Goal: Task Accomplishment & Management: Manage account settings

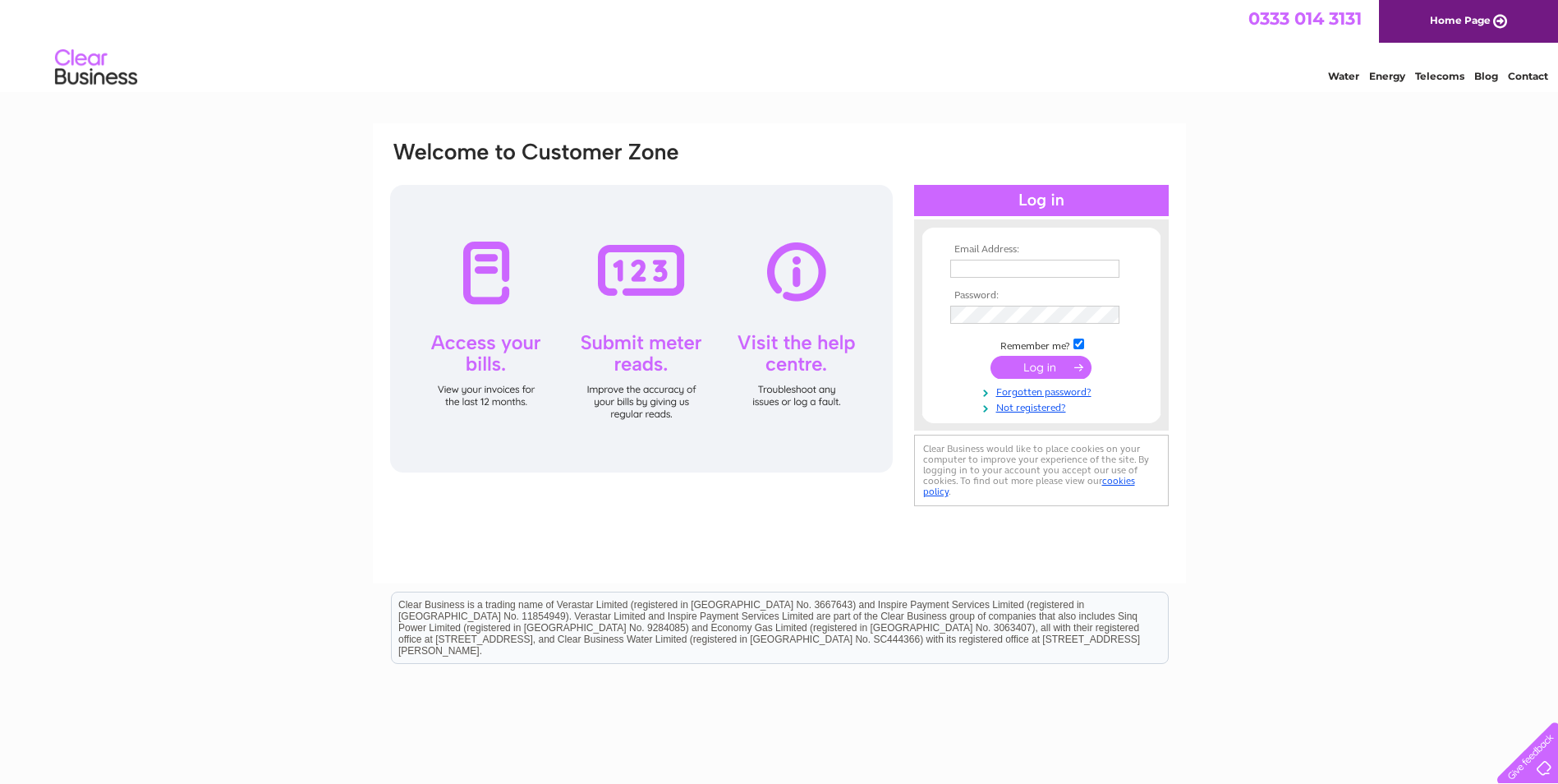
type input "sarfraz@nafees-bakers.com"
click at [1037, 365] on input "submit" at bounding box center [1041, 367] width 101 height 23
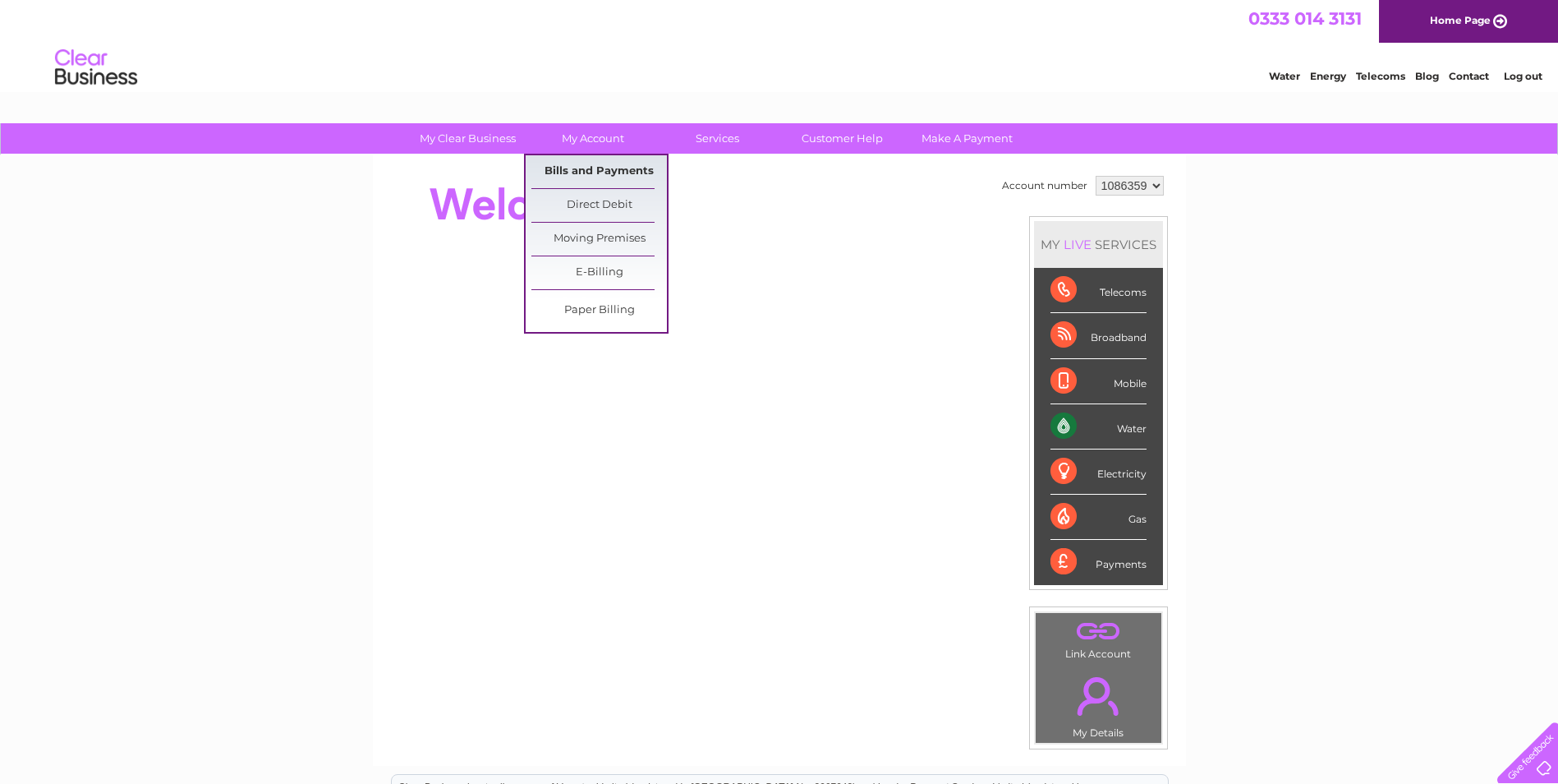
click at [600, 175] on link "Bills and Payments" at bounding box center [599, 171] width 136 height 33
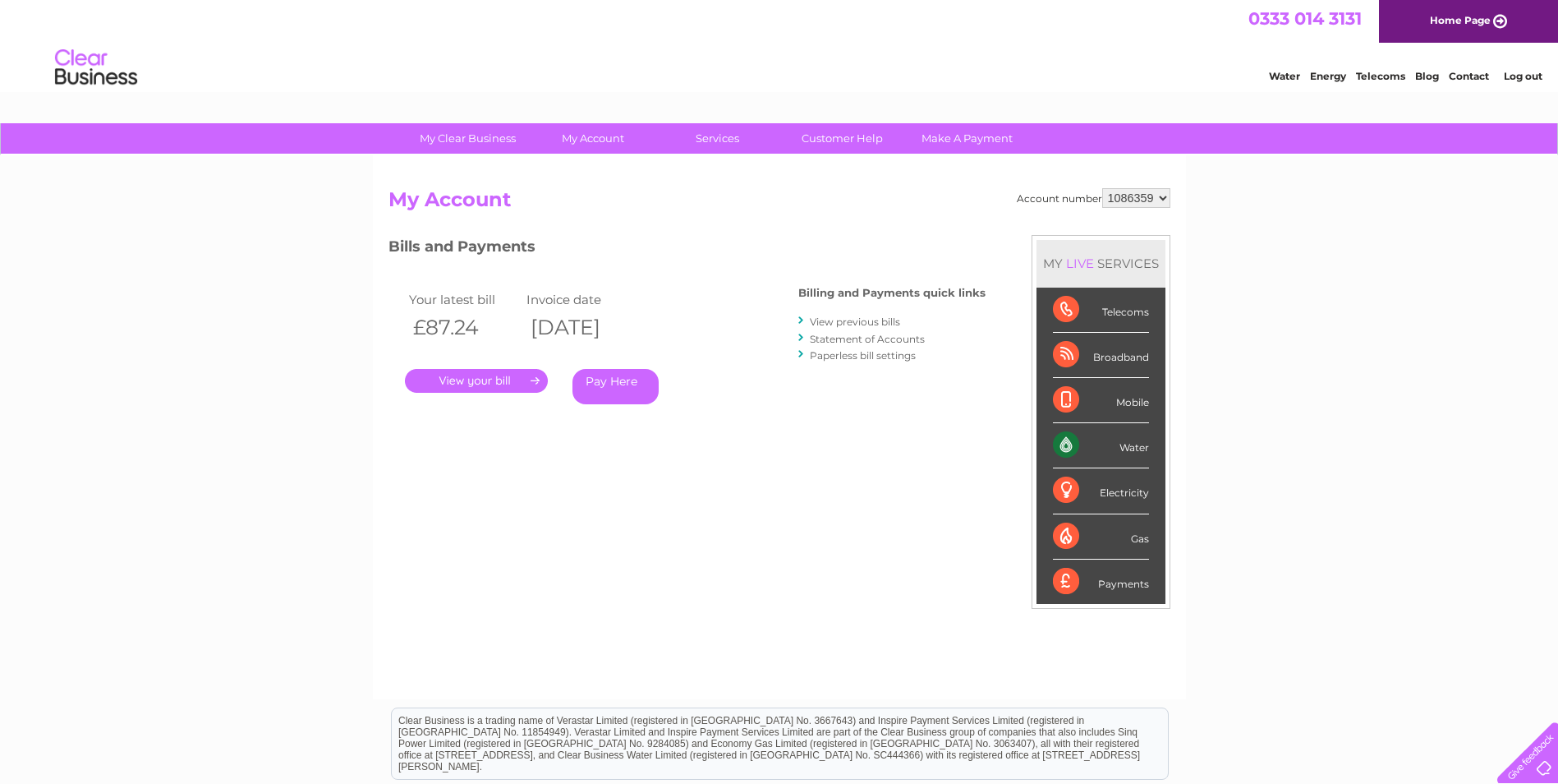
click at [468, 381] on link "." at bounding box center [476, 380] width 143 height 23
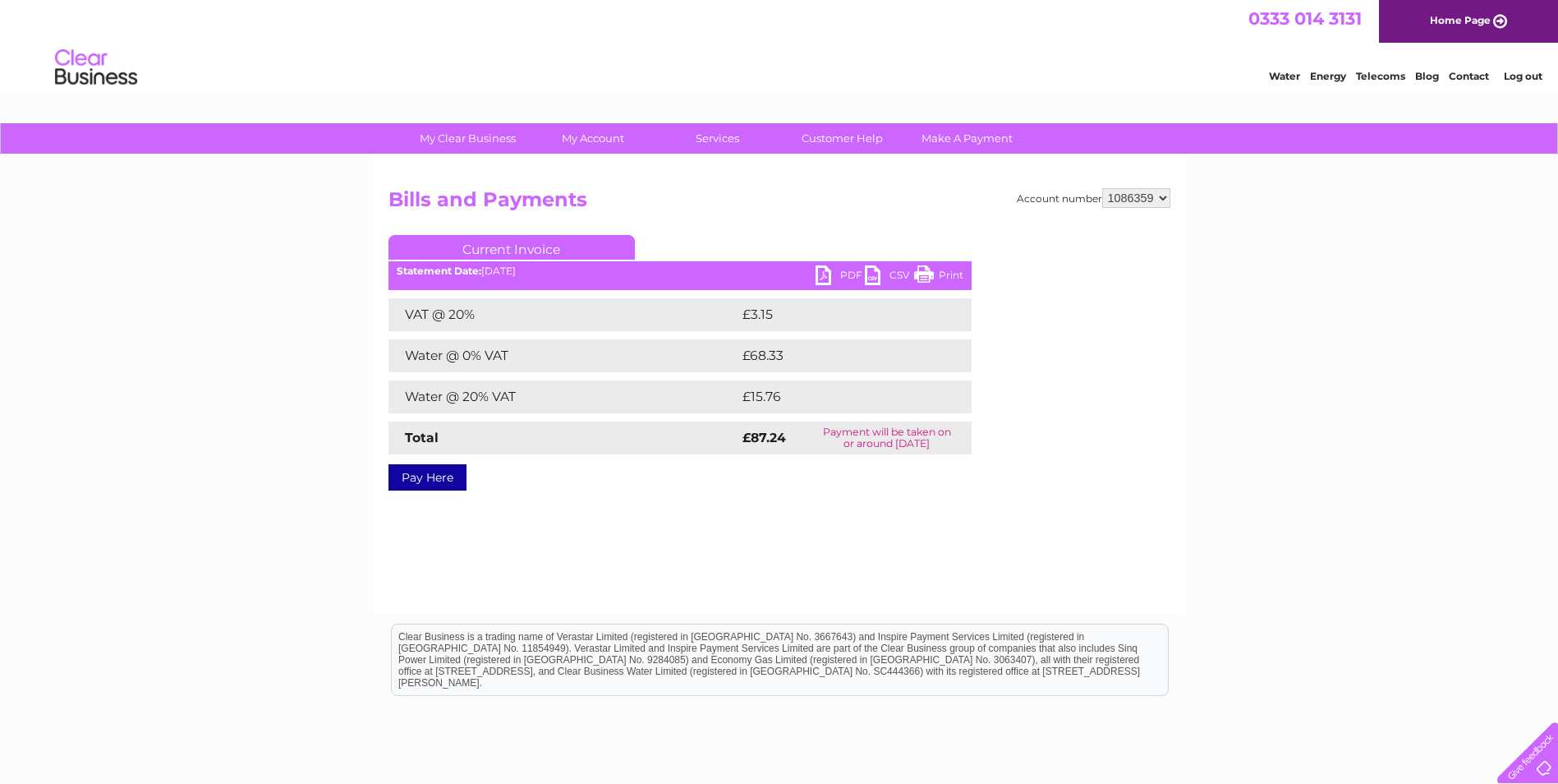
click at [927, 271] on link "Print" at bounding box center [939, 276] width 50 height 23
click at [838, 271] on link "PDF" at bounding box center [840, 276] width 50 height 23
